Goal: Information Seeking & Learning: Learn about a topic

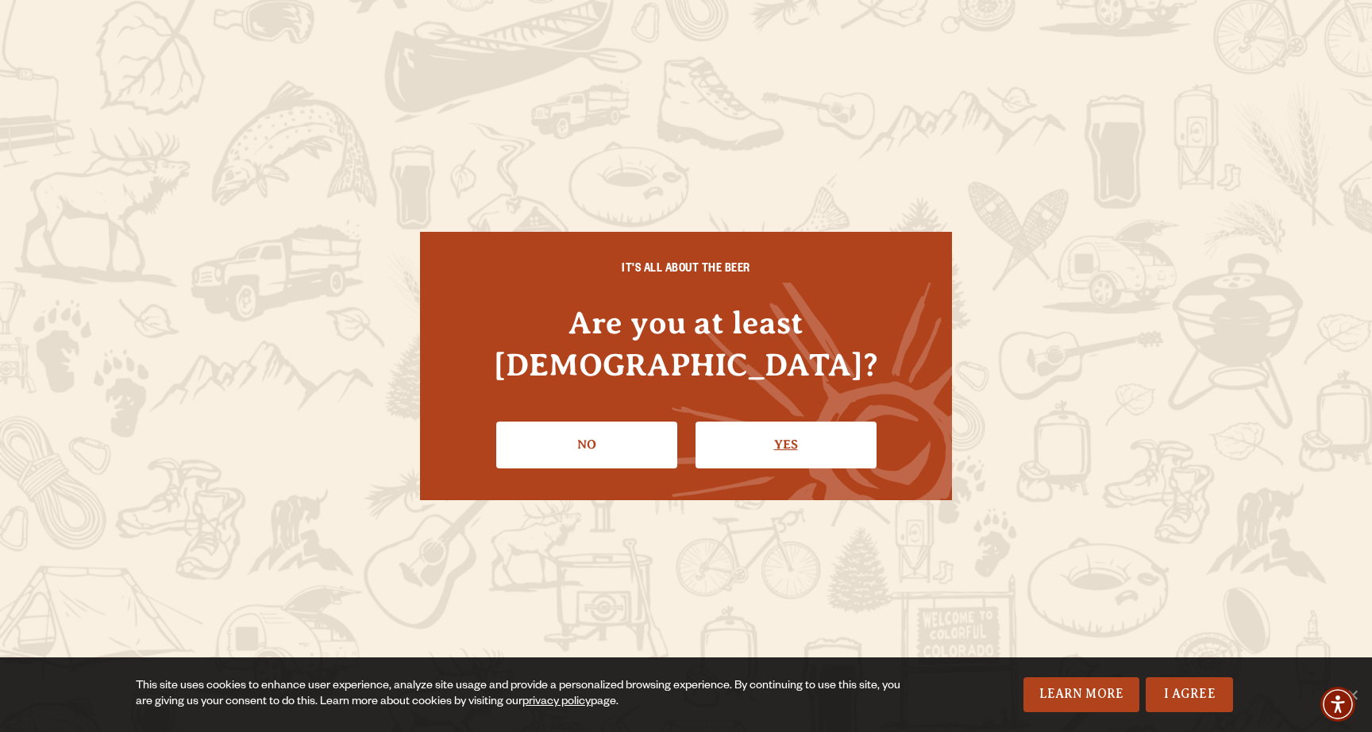
click at [756, 429] on link "Yes" at bounding box center [786, 445] width 181 height 46
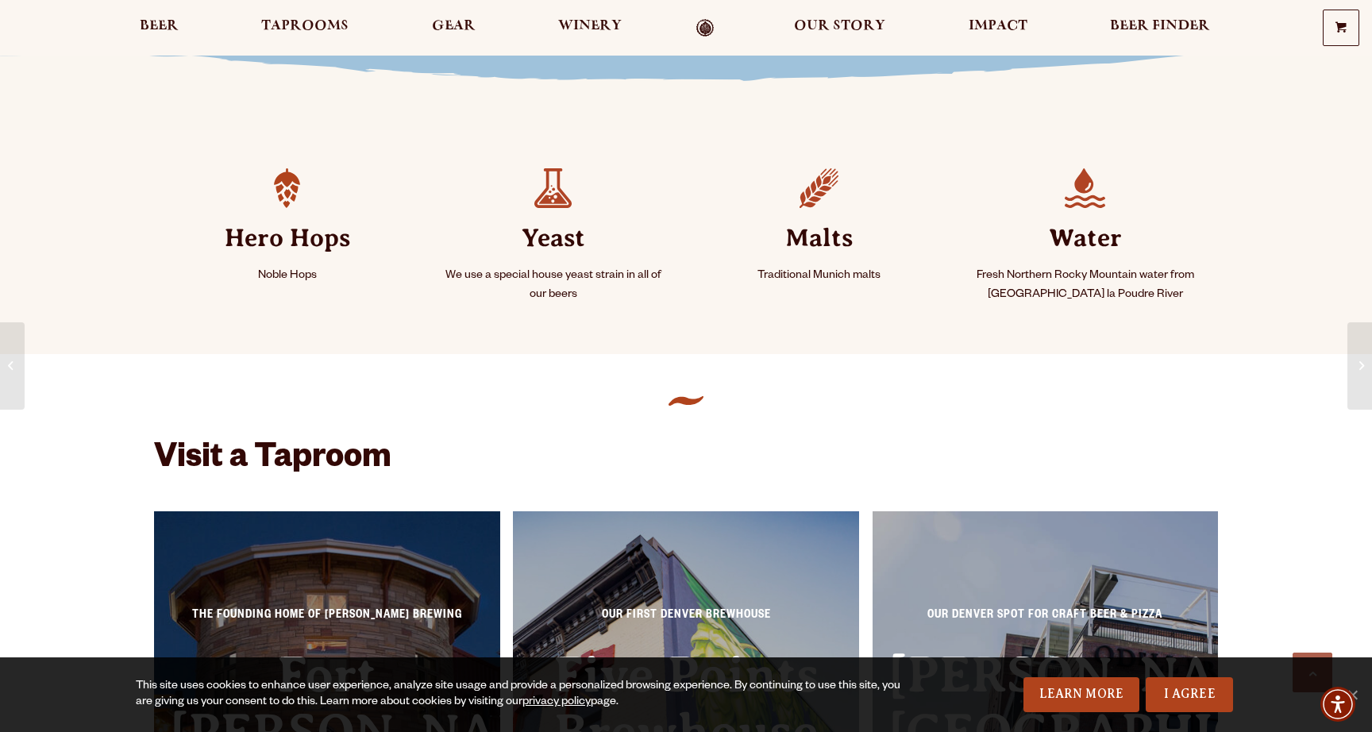
scroll to position [685, 0]
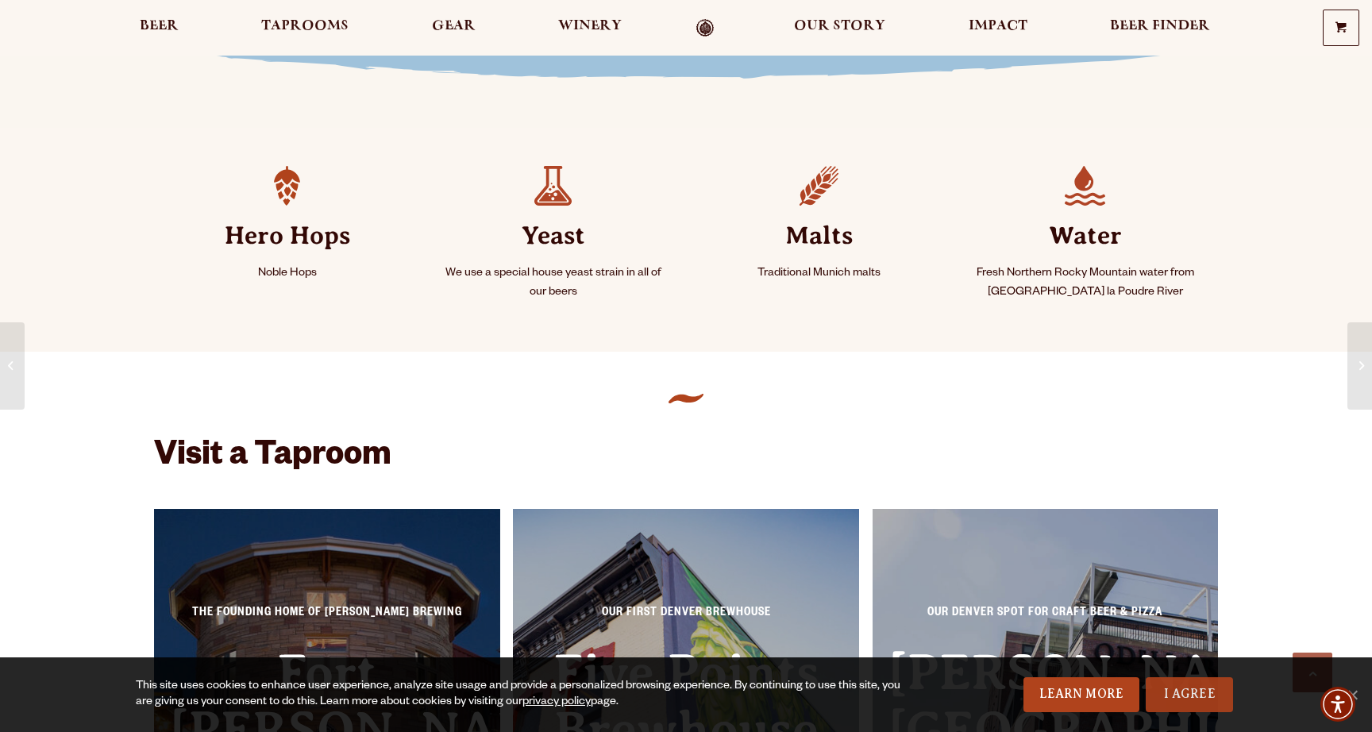
click at [1165, 696] on link "I Agree" at bounding box center [1189, 694] width 87 height 35
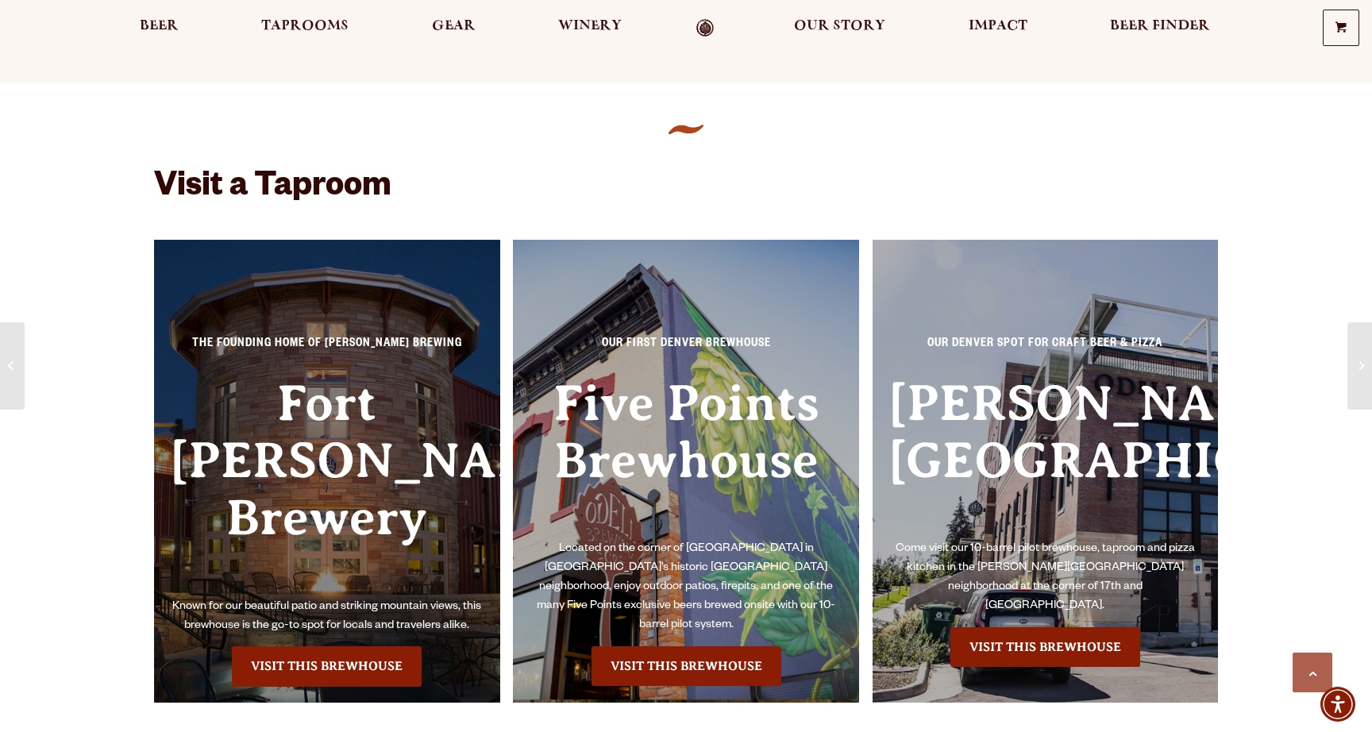
scroll to position [956, 0]
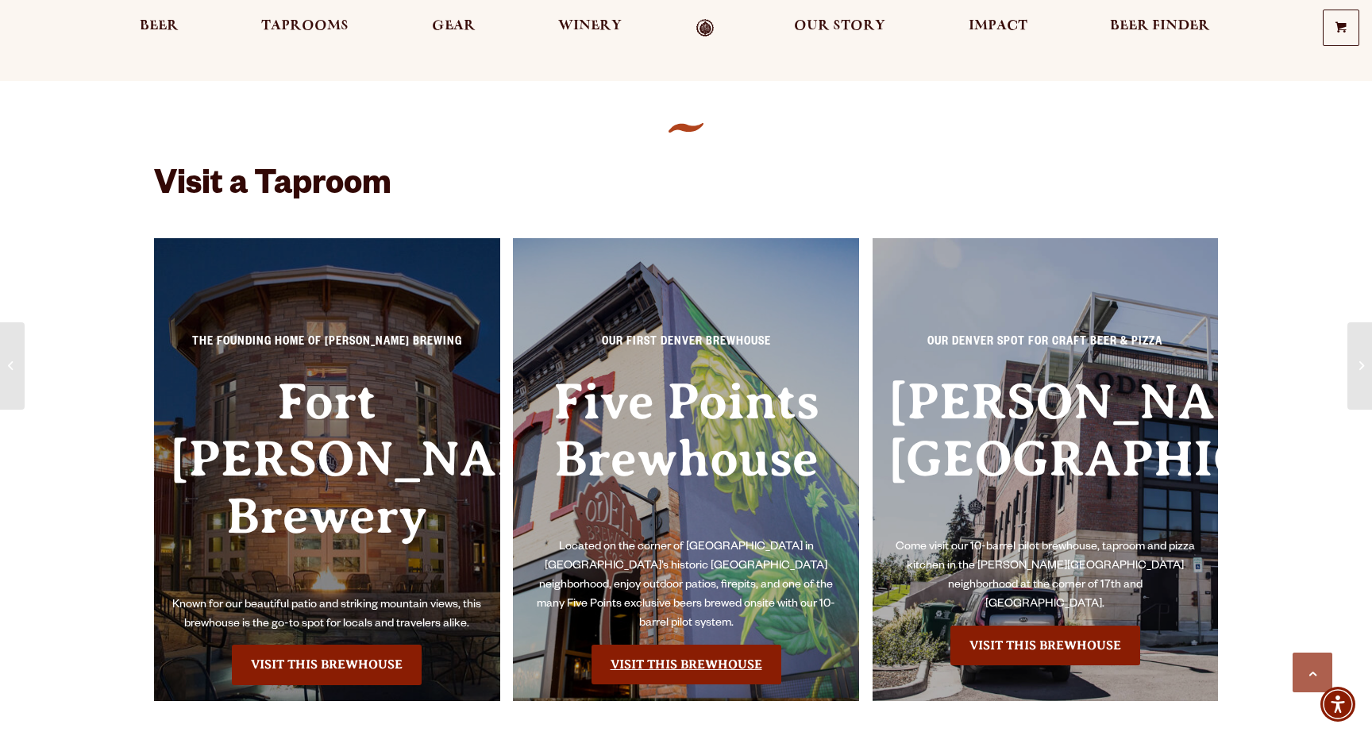
click at [690, 653] on link "Visit this Brewhouse" at bounding box center [687, 665] width 190 height 40
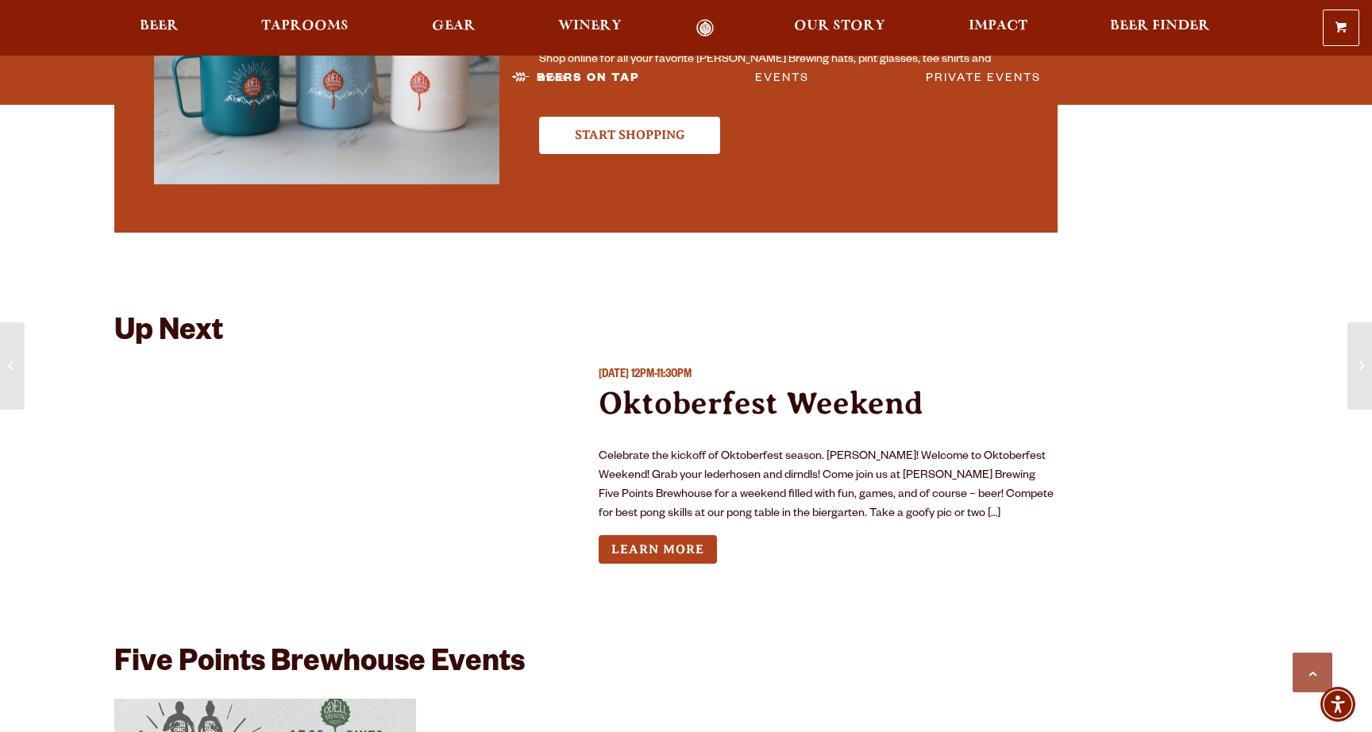
scroll to position [4114, 0]
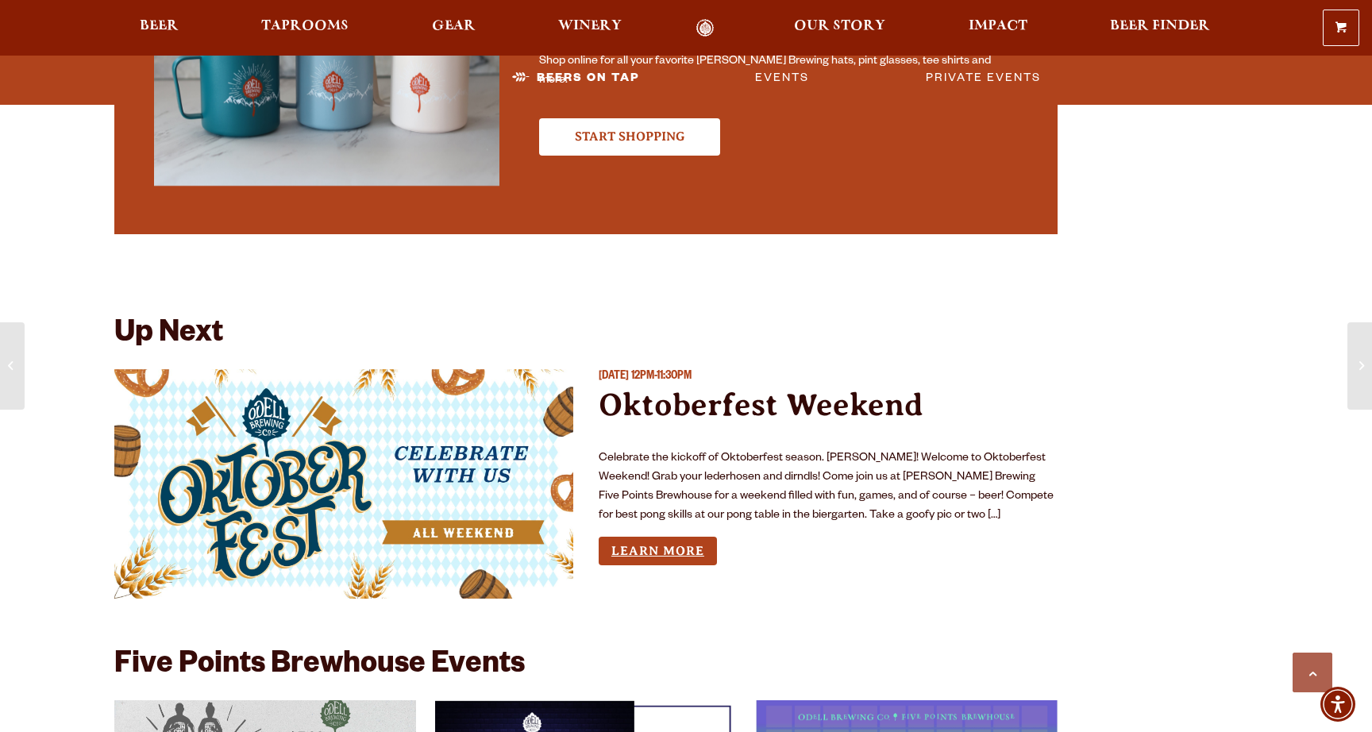
click at [665, 549] on link "Learn More" at bounding box center [658, 551] width 118 height 29
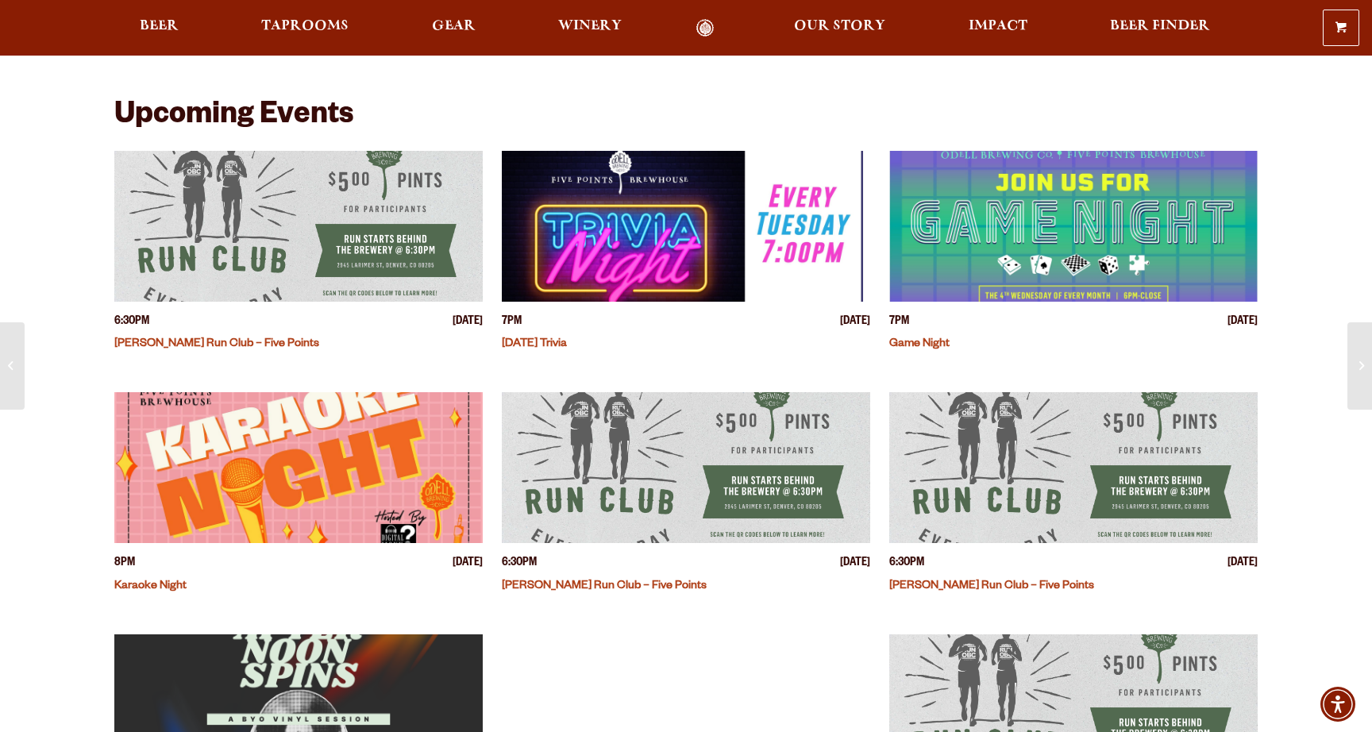
scroll to position [333, 0]
